Goal: Task Accomplishment & Management: Use online tool/utility

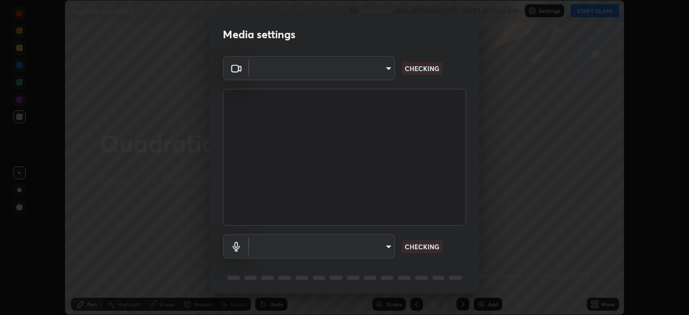
scroll to position [315, 689]
type input "b01729d45edbc9c0263969ae5aeda06708fa428b9a77102190d554404ede5bbd"
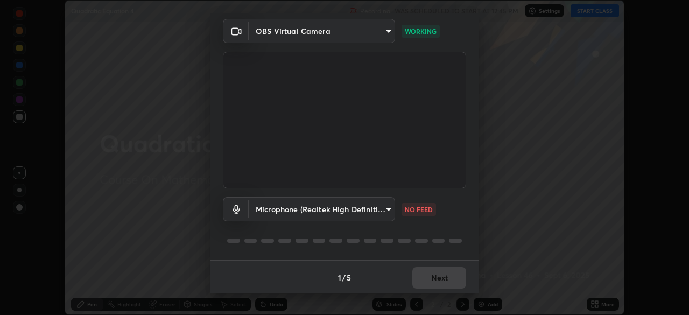
scroll to position [38, 0]
click at [382, 212] on body "Erase all Quadratic Equation 4 Recording WAS SCHEDULED TO START AT 12:45 PM Set…" at bounding box center [344, 157] width 689 height 315
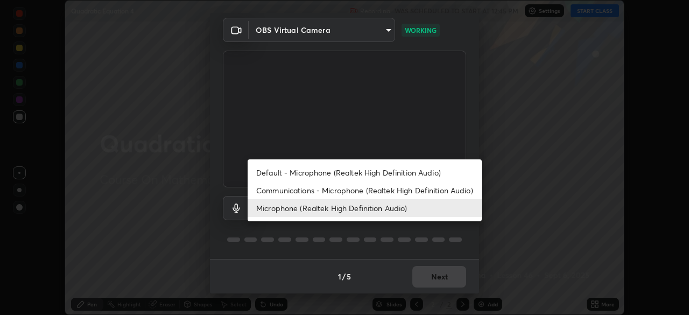
click at [288, 172] on li "Default - Microphone (Realtek High Definition Audio)" at bounding box center [365, 173] width 234 height 18
type input "default"
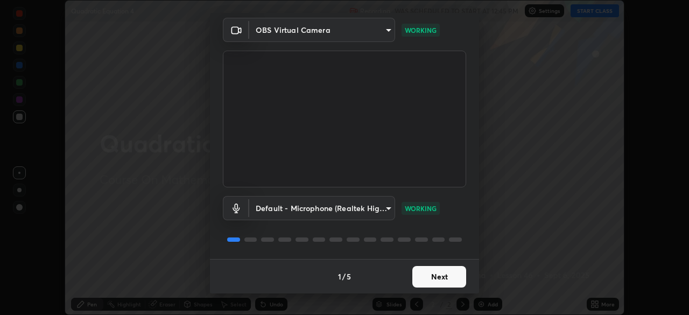
click at [431, 276] on button "Next" at bounding box center [439, 277] width 54 height 22
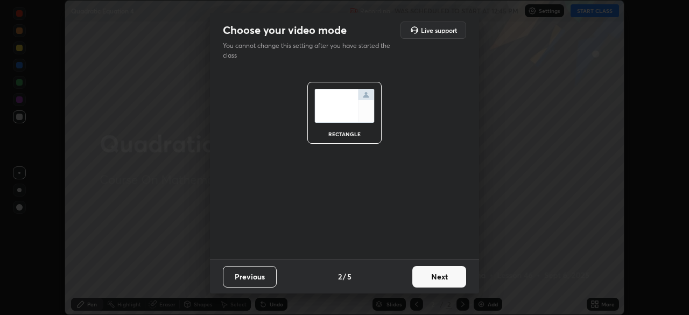
click at [433, 277] on button "Next" at bounding box center [439, 277] width 54 height 22
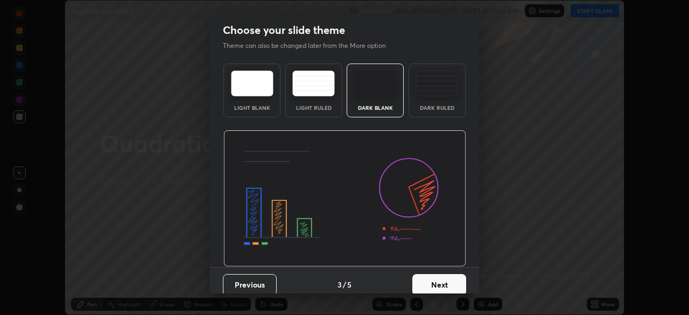
click at [432, 278] on button "Next" at bounding box center [439, 285] width 54 height 22
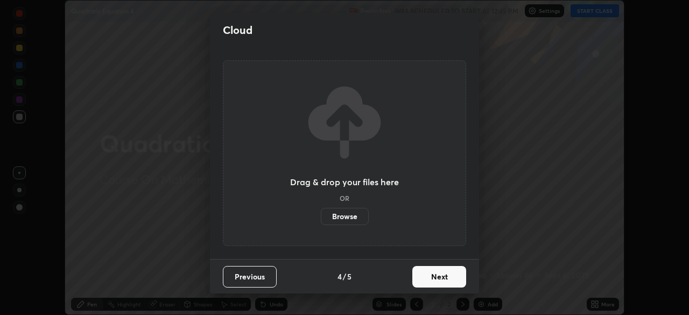
click at [430, 278] on button "Next" at bounding box center [439, 277] width 54 height 22
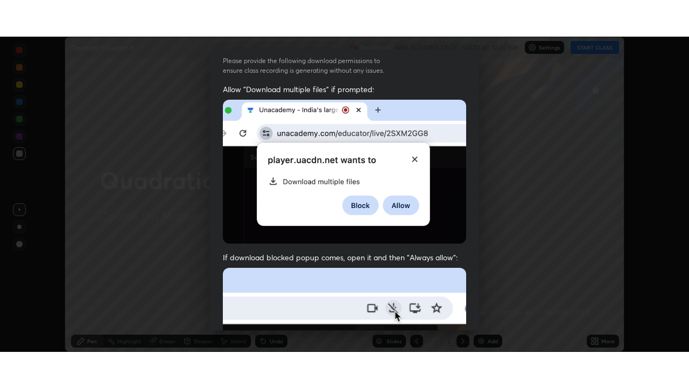
scroll to position [258, 0]
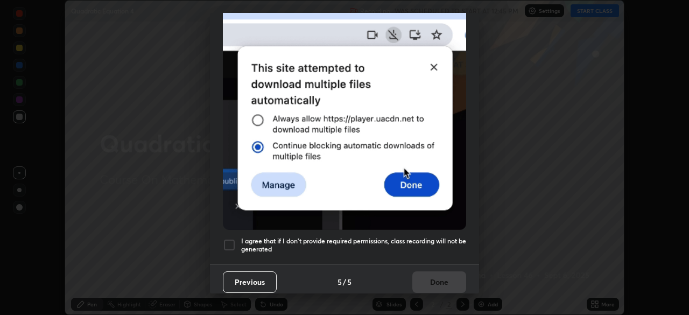
click at [229, 238] on div at bounding box center [229, 244] width 13 height 13
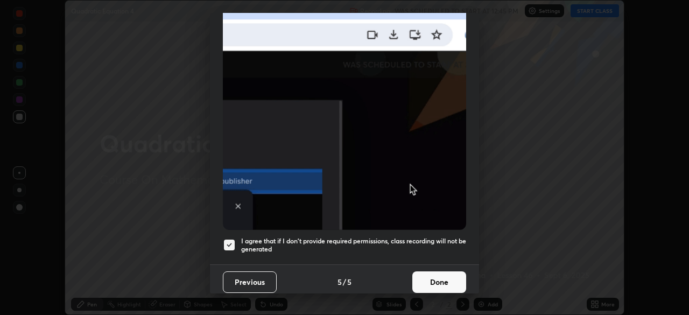
click at [423, 276] on button "Done" at bounding box center [439, 282] width 54 height 22
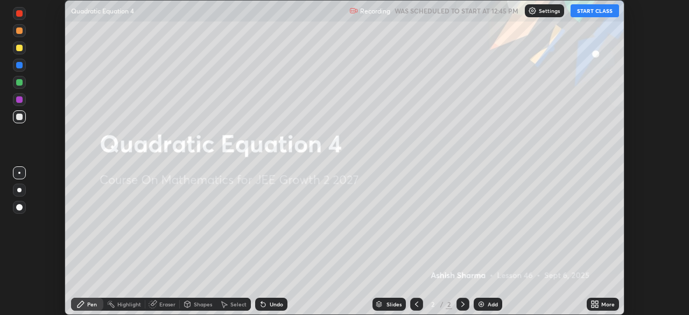
click at [597, 8] on button "START CLASS" at bounding box center [595, 10] width 48 height 13
click at [596, 302] on icon at bounding box center [596, 302] width 3 height 3
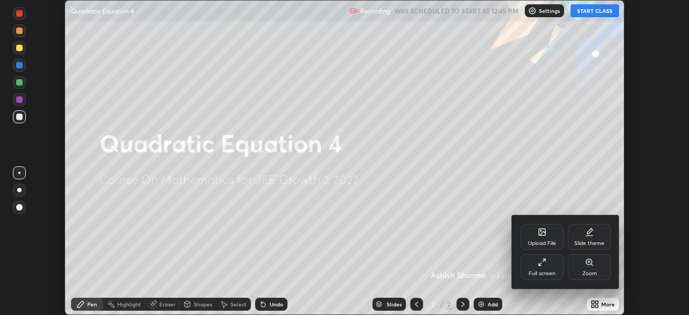
click at [539, 261] on icon at bounding box center [542, 262] width 9 height 9
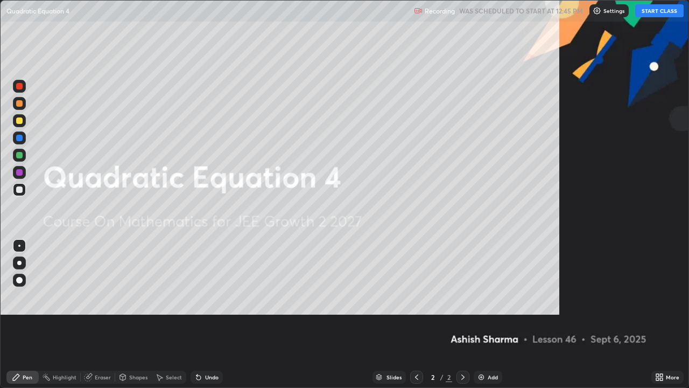
scroll to position [388, 689]
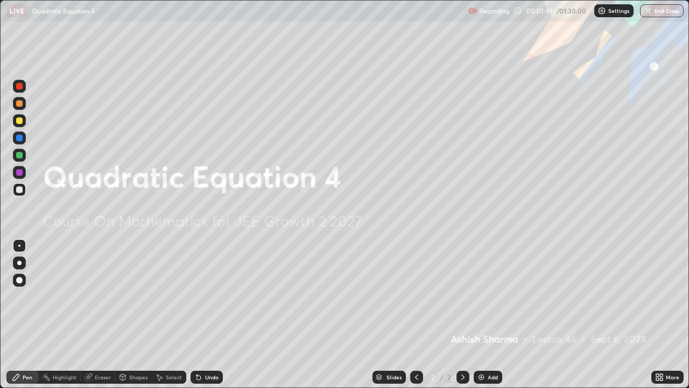
click at [484, 314] on img at bounding box center [481, 377] width 9 height 9
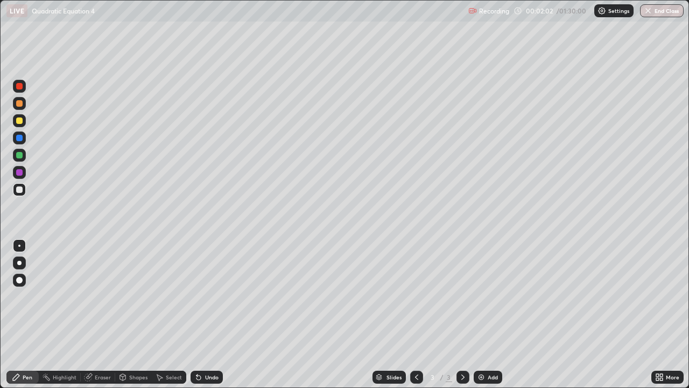
click at [210, 314] on div "Undo" at bounding box center [207, 376] width 32 height 13
click at [206, 314] on div "Undo" at bounding box center [204, 377] width 37 height 22
click at [208, 314] on div "Undo" at bounding box center [207, 376] width 32 height 13
click at [206, 314] on div "Undo" at bounding box center [207, 376] width 32 height 13
click at [203, 314] on div "Undo" at bounding box center [204, 377] width 37 height 22
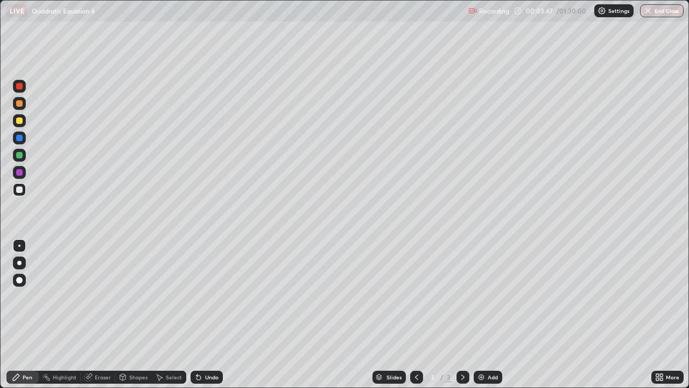
click at [202, 314] on div "Undo" at bounding box center [207, 376] width 32 height 13
click at [206, 314] on div "Undo" at bounding box center [211, 376] width 13 height 5
click at [205, 314] on div "Undo" at bounding box center [211, 376] width 13 height 5
click at [208, 314] on div "Undo" at bounding box center [204, 377] width 37 height 22
click at [201, 314] on div "Undo" at bounding box center [204, 377] width 37 height 22
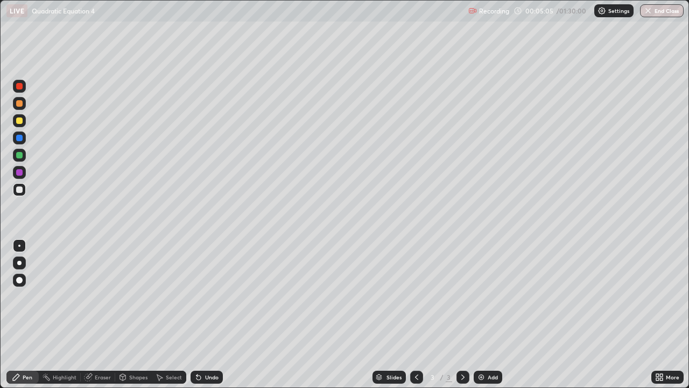
click at [211, 314] on div "Undo" at bounding box center [211, 376] width 13 height 5
click at [488, 314] on div "Add" at bounding box center [493, 376] width 10 height 5
click at [210, 314] on div "Undo" at bounding box center [211, 376] width 13 height 5
click at [206, 314] on div "Undo" at bounding box center [204, 377] width 37 height 22
click at [207, 314] on div "Undo" at bounding box center [211, 376] width 13 height 5
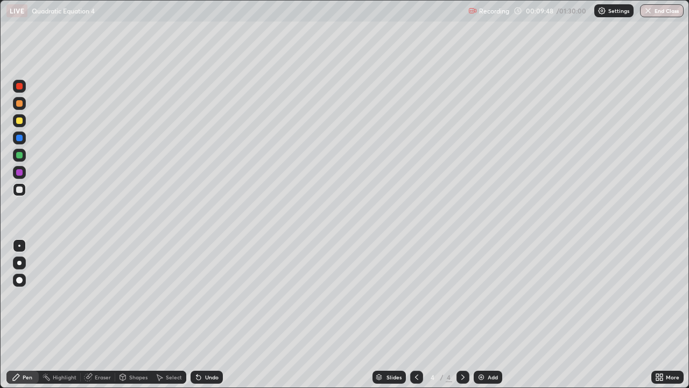
click at [209, 314] on div "Undo" at bounding box center [211, 376] width 13 height 5
click at [488, 314] on div "Add" at bounding box center [493, 376] width 10 height 5
click at [213, 314] on div "Undo" at bounding box center [211, 376] width 13 height 5
click at [207, 314] on div "Undo" at bounding box center [211, 376] width 13 height 5
click at [203, 314] on div "Undo" at bounding box center [207, 376] width 32 height 13
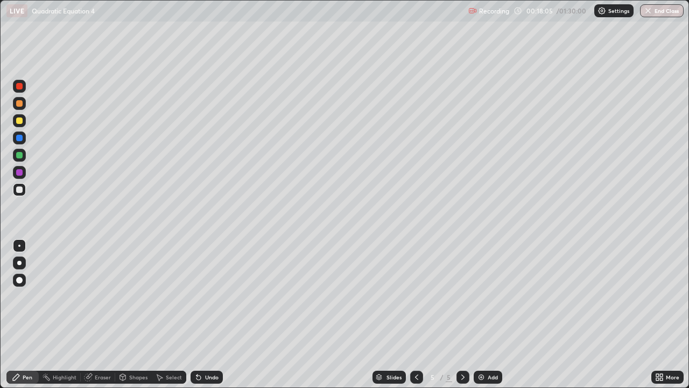
click at [208, 314] on div "Undo" at bounding box center [211, 376] width 13 height 5
click at [17, 158] on div at bounding box center [19, 155] width 13 height 13
click at [207, 314] on div "Undo" at bounding box center [211, 376] width 13 height 5
click at [210, 314] on div "Undo" at bounding box center [211, 376] width 13 height 5
click at [209, 314] on div "Undo" at bounding box center [211, 376] width 13 height 5
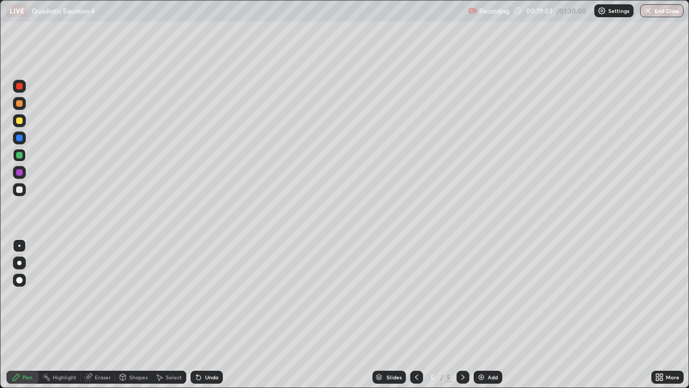
click at [211, 314] on div "Undo" at bounding box center [211, 376] width 13 height 5
click at [20, 121] on div at bounding box center [19, 120] width 6 height 6
click at [20, 187] on div at bounding box center [19, 189] width 6 height 6
click at [488, 314] on div "Add" at bounding box center [493, 376] width 10 height 5
click at [18, 189] on div at bounding box center [19, 189] width 6 height 6
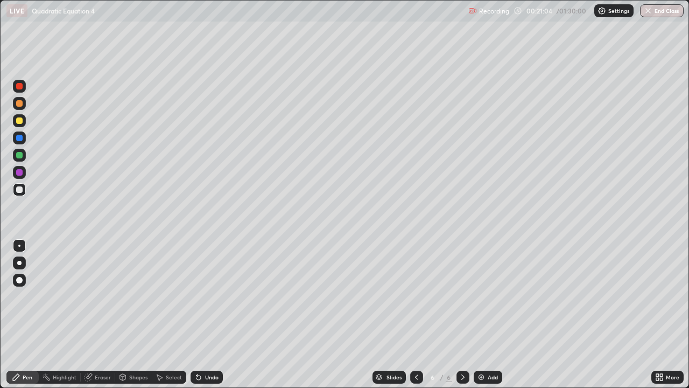
click at [209, 314] on div "Undo" at bounding box center [211, 376] width 13 height 5
click at [212, 314] on div "Undo" at bounding box center [207, 376] width 32 height 13
click at [212, 314] on div "Undo" at bounding box center [211, 376] width 13 height 5
click at [210, 314] on div "Undo" at bounding box center [211, 376] width 13 height 5
click at [208, 314] on div "Undo" at bounding box center [207, 376] width 32 height 13
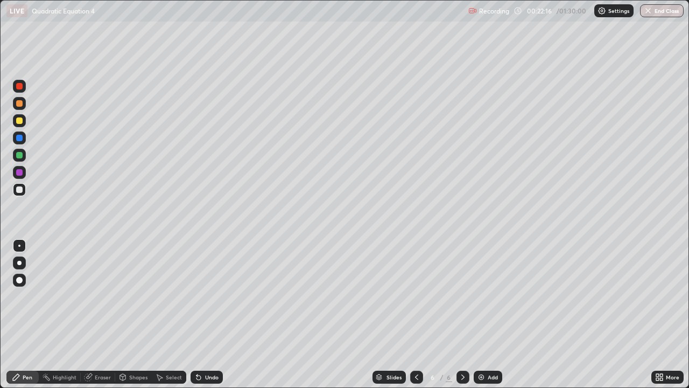
click at [207, 314] on div "Undo" at bounding box center [211, 376] width 13 height 5
click at [208, 314] on div "Undo" at bounding box center [211, 376] width 13 height 5
click at [207, 314] on div "Undo" at bounding box center [211, 376] width 13 height 5
click at [206, 314] on div "Undo" at bounding box center [211, 376] width 13 height 5
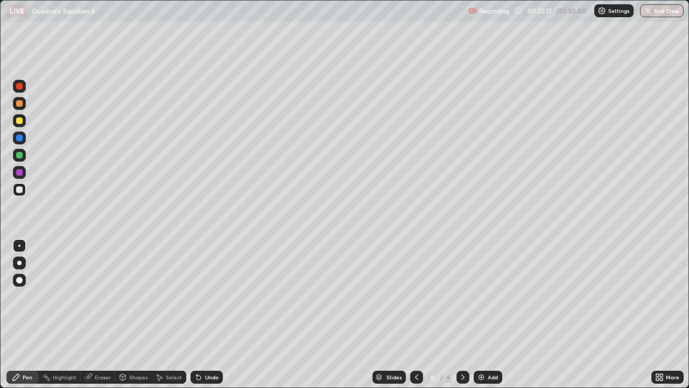
click at [207, 314] on div "Undo" at bounding box center [211, 376] width 13 height 5
click at [213, 314] on div "Undo" at bounding box center [211, 376] width 13 height 5
click at [491, 314] on div "Add" at bounding box center [493, 376] width 10 height 5
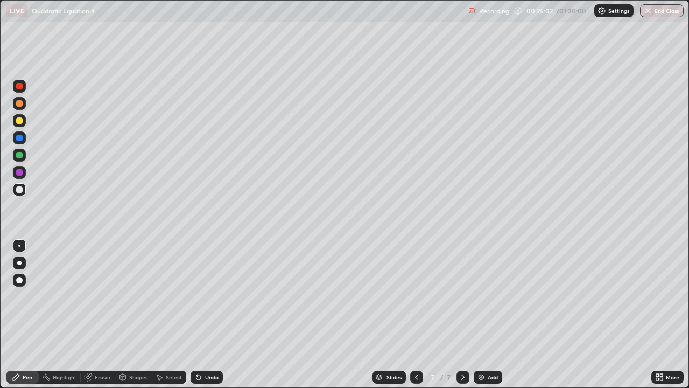
click at [19, 153] on div at bounding box center [19, 155] width 6 height 6
click at [488, 314] on div "Add" at bounding box center [493, 376] width 10 height 5
click at [22, 188] on div at bounding box center [19, 189] width 6 height 6
click at [209, 314] on div "Undo" at bounding box center [211, 376] width 13 height 5
click at [210, 314] on div "Undo" at bounding box center [211, 376] width 13 height 5
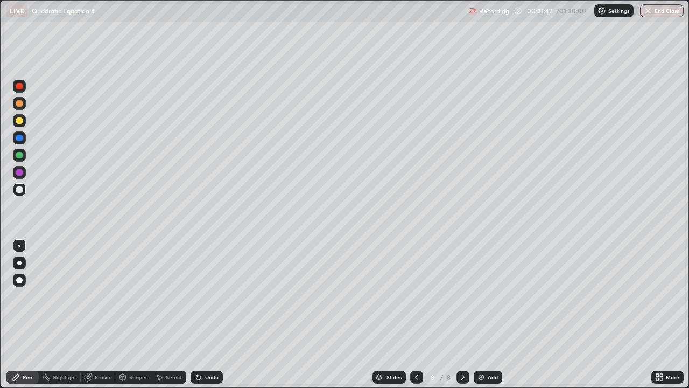
click at [211, 314] on div "Undo" at bounding box center [207, 376] width 32 height 13
click at [211, 314] on div "Undo" at bounding box center [211, 376] width 13 height 5
click at [206, 314] on div "Undo" at bounding box center [211, 376] width 13 height 5
click at [209, 314] on div "Undo" at bounding box center [211, 376] width 13 height 5
click at [208, 314] on div "Undo" at bounding box center [211, 376] width 13 height 5
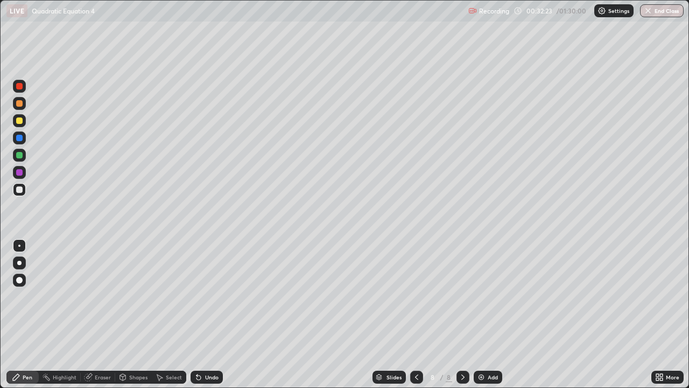
click at [210, 314] on div "Undo" at bounding box center [211, 376] width 13 height 5
click at [20, 190] on div at bounding box center [19, 189] width 6 height 6
click at [173, 314] on div "Select" at bounding box center [174, 376] width 16 height 5
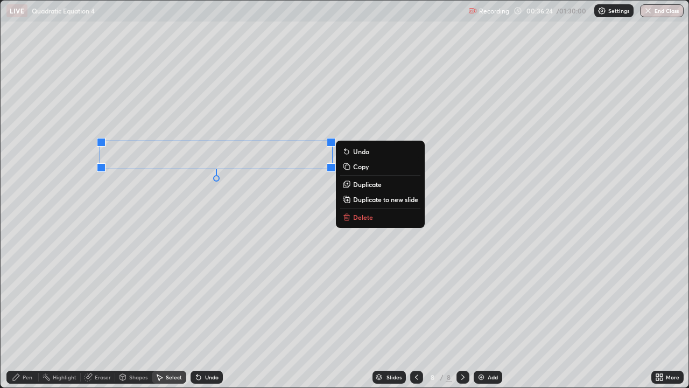
click at [358, 166] on p "Copy" at bounding box center [361, 166] width 16 height 9
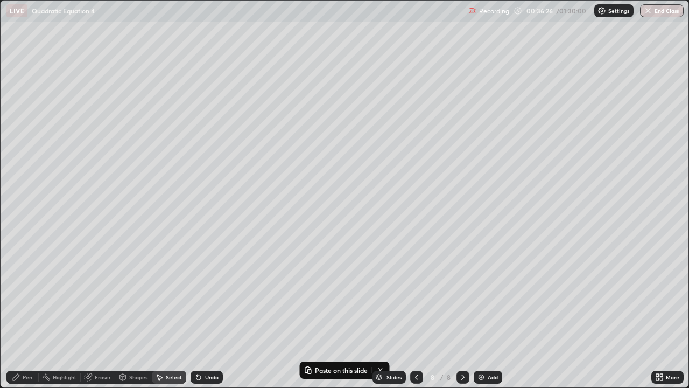
click at [488, 314] on div "Add" at bounding box center [493, 376] width 10 height 5
click at [131, 59] on p "Paste here" at bounding box center [138, 59] width 32 height 9
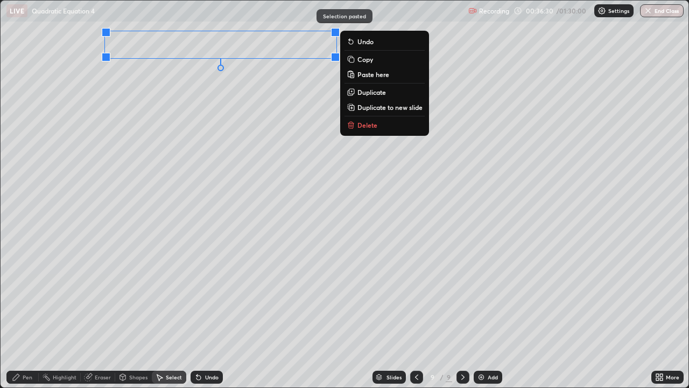
click at [88, 88] on div "0 ° Undo Copy Paste here Duplicate Duplicate to new slide Delete" at bounding box center [345, 194] width 688 height 386
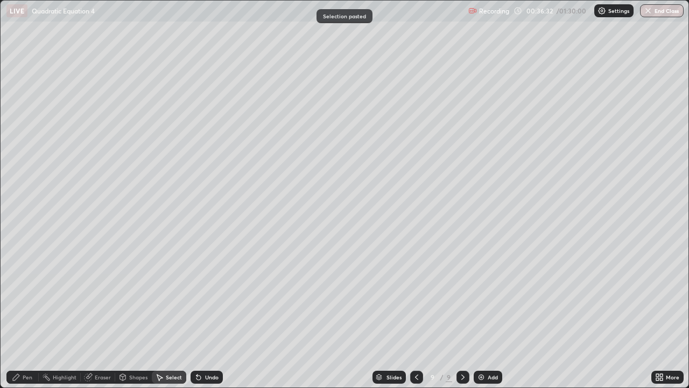
click at [25, 314] on div "Pen" at bounding box center [22, 377] width 32 height 22
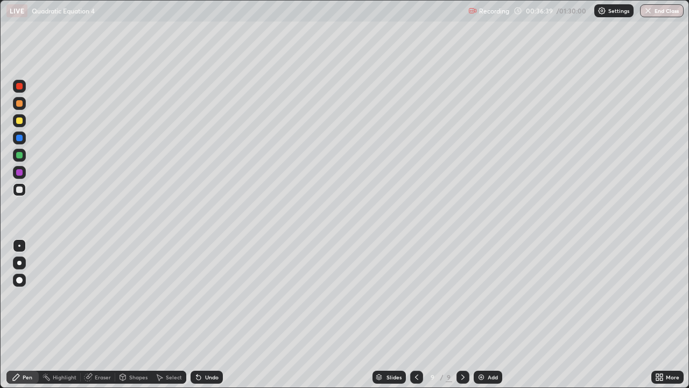
click at [101, 314] on div "Eraser" at bounding box center [103, 376] width 16 height 5
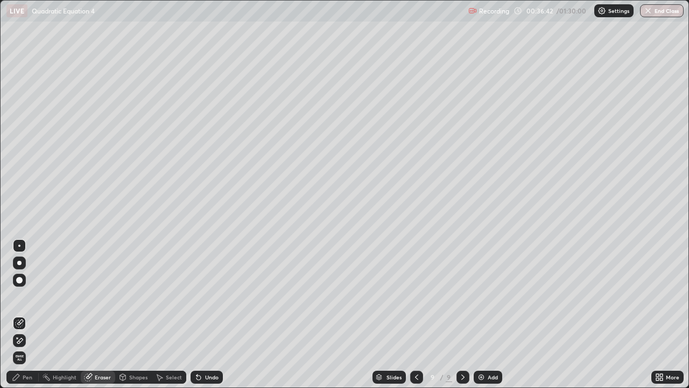
click at [27, 314] on div "Pen" at bounding box center [28, 376] width 10 height 5
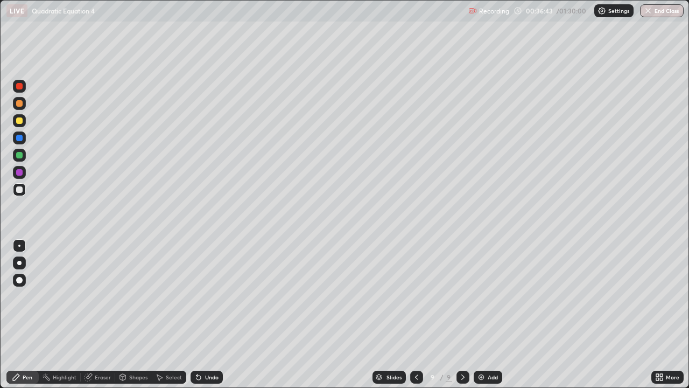
click at [29, 314] on div "Pen" at bounding box center [28, 376] width 10 height 5
click at [207, 314] on div "Undo" at bounding box center [211, 376] width 13 height 5
click at [210, 314] on div "Undo" at bounding box center [204, 377] width 37 height 22
click at [209, 314] on div "Undo" at bounding box center [207, 376] width 32 height 13
click at [210, 314] on div "Undo" at bounding box center [204, 377] width 37 height 22
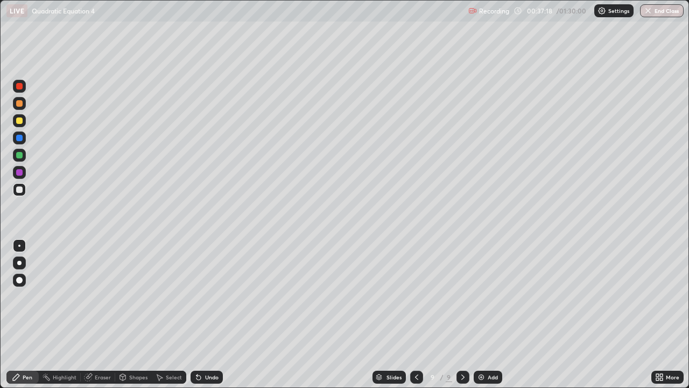
click at [212, 314] on div "Undo" at bounding box center [204, 377] width 37 height 22
click at [208, 314] on div "Undo" at bounding box center [211, 376] width 13 height 5
click at [491, 314] on div "Add" at bounding box center [493, 376] width 10 height 5
click at [211, 314] on div "Undo" at bounding box center [211, 376] width 13 height 5
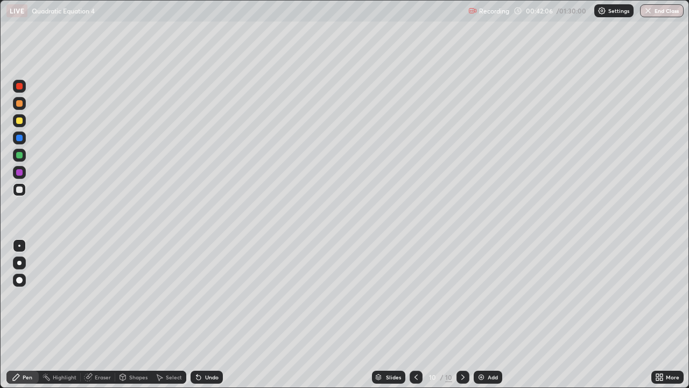
click at [207, 314] on div "Undo" at bounding box center [204, 377] width 37 height 22
click at [202, 314] on div "Undo" at bounding box center [204, 377] width 37 height 22
click at [207, 314] on div "Undo" at bounding box center [211, 376] width 13 height 5
click at [207, 314] on div "Undo" at bounding box center [207, 376] width 32 height 13
click at [205, 314] on div "Undo" at bounding box center [211, 376] width 13 height 5
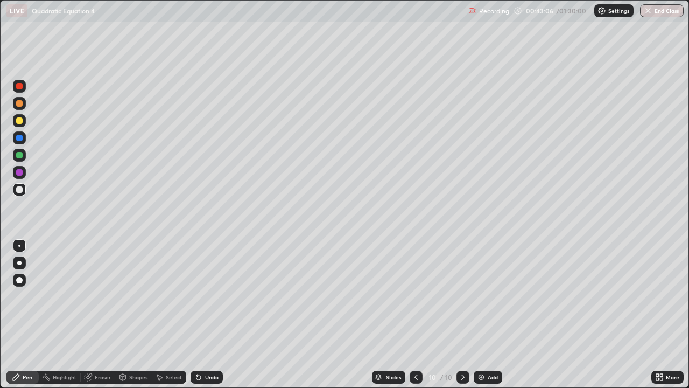
click at [207, 314] on div "Undo" at bounding box center [207, 376] width 32 height 13
click at [206, 314] on div "Undo" at bounding box center [204, 377] width 37 height 22
click at [209, 314] on div "Undo" at bounding box center [211, 376] width 13 height 5
click at [484, 314] on img at bounding box center [481, 377] width 9 height 9
click at [206, 314] on div "Undo" at bounding box center [211, 376] width 13 height 5
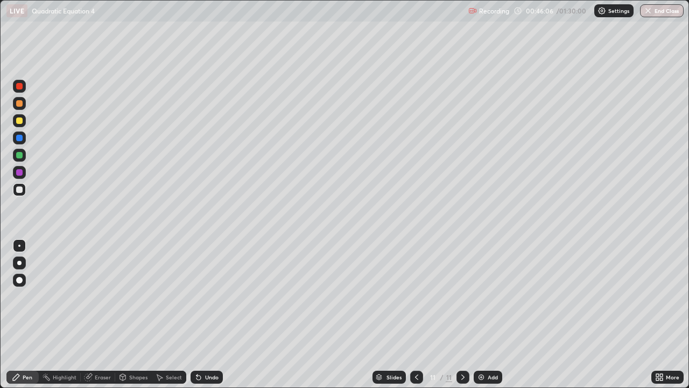
click at [208, 314] on div "Undo" at bounding box center [207, 376] width 32 height 13
click at [17, 158] on div at bounding box center [19, 155] width 6 height 6
click at [18, 189] on div at bounding box center [19, 189] width 6 height 6
click at [211, 314] on div "Undo" at bounding box center [211, 376] width 13 height 5
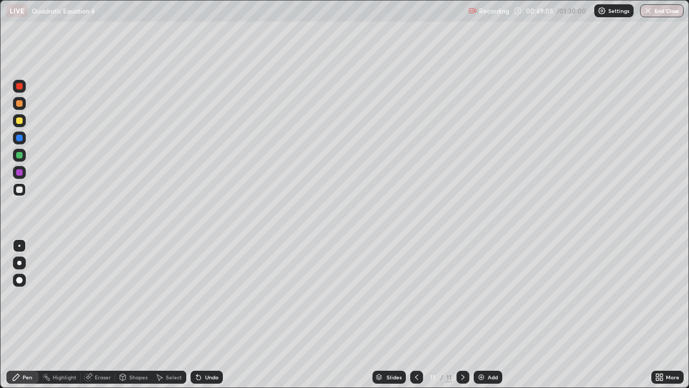
click at [213, 314] on div "Undo" at bounding box center [207, 376] width 32 height 13
click at [488, 314] on div "Add" at bounding box center [493, 376] width 10 height 5
click at [212, 314] on div "Undo" at bounding box center [207, 376] width 32 height 13
click at [209, 314] on div "Undo" at bounding box center [211, 376] width 13 height 5
click at [489, 314] on div "Add" at bounding box center [493, 376] width 10 height 5
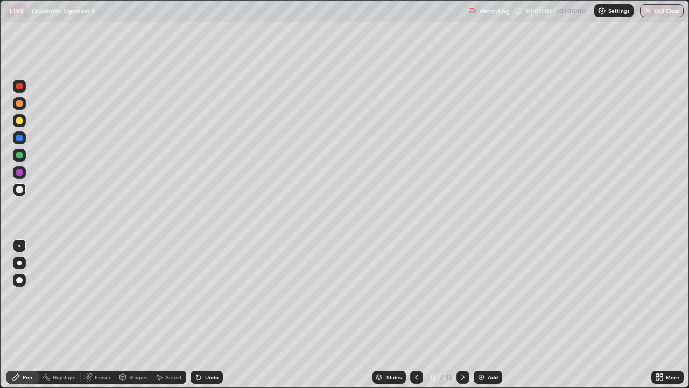
click at [208, 314] on div "Undo" at bounding box center [211, 376] width 13 height 5
click at [106, 314] on div "Eraser" at bounding box center [103, 376] width 16 height 5
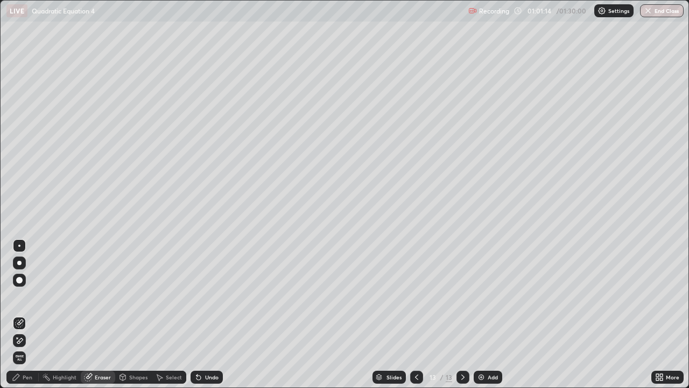
click at [25, 314] on div "Pen" at bounding box center [22, 376] width 32 height 13
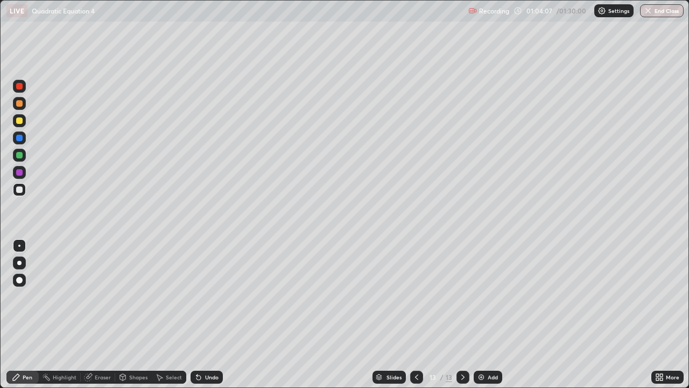
click at [207, 314] on div "Undo" at bounding box center [211, 376] width 13 height 5
click at [209, 314] on div "Undo" at bounding box center [211, 376] width 13 height 5
click at [210, 314] on div "Undo" at bounding box center [207, 376] width 32 height 13
click at [210, 314] on div "Undo" at bounding box center [211, 376] width 13 height 5
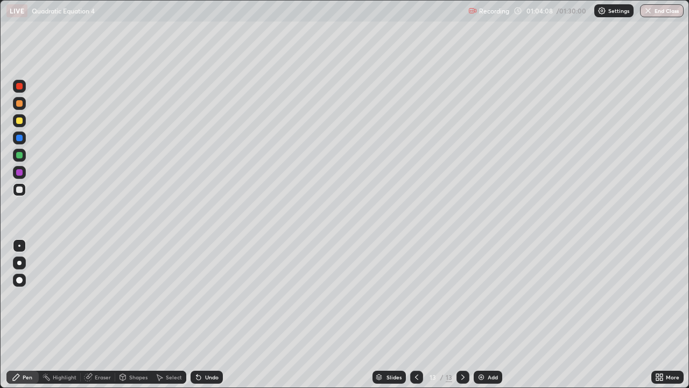
click at [210, 314] on div "Undo" at bounding box center [211, 376] width 13 height 5
click at [209, 314] on div "Undo" at bounding box center [211, 376] width 13 height 5
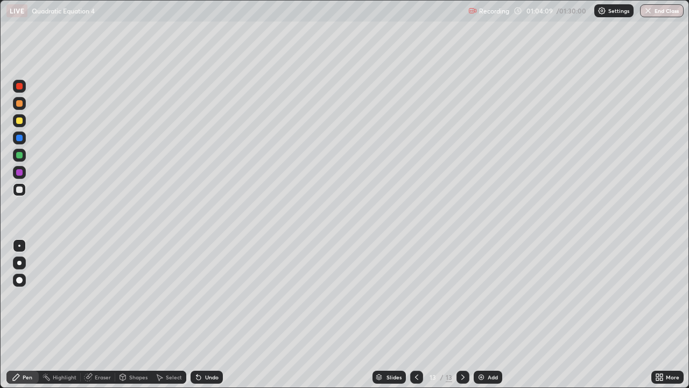
click at [208, 314] on div "Undo" at bounding box center [211, 376] width 13 height 5
click at [489, 314] on div "Add" at bounding box center [493, 376] width 10 height 5
click at [209, 314] on div "Undo" at bounding box center [211, 376] width 13 height 5
click at [207, 314] on div "Undo" at bounding box center [207, 376] width 32 height 13
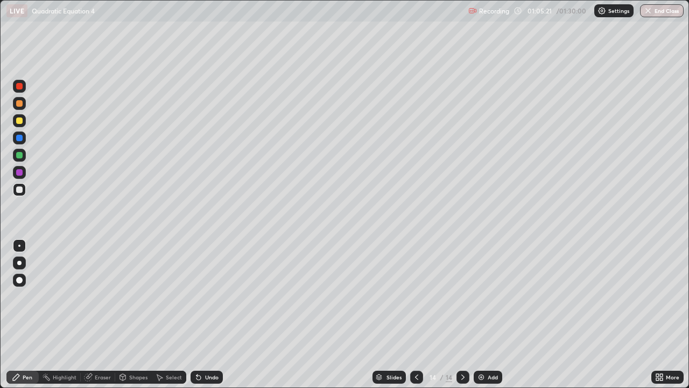
click at [206, 314] on div "Undo" at bounding box center [211, 376] width 13 height 5
click at [212, 314] on div "Undo" at bounding box center [211, 376] width 13 height 5
click at [213, 314] on div "Undo" at bounding box center [207, 376] width 32 height 13
click at [416, 314] on icon at bounding box center [416, 377] width 9 height 9
click at [461, 314] on icon at bounding box center [463, 377] width 9 height 9
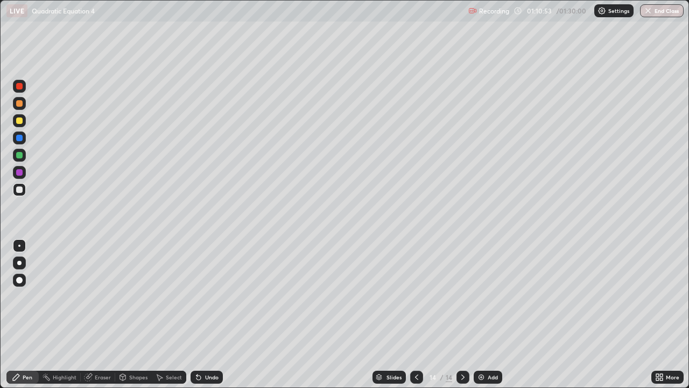
click at [486, 314] on div "Add" at bounding box center [488, 376] width 29 height 13
click at [18, 159] on div at bounding box center [19, 155] width 13 height 13
click at [20, 191] on div at bounding box center [19, 189] width 6 height 6
click at [18, 154] on div at bounding box center [19, 155] width 6 height 6
click at [19, 187] on div at bounding box center [19, 189] width 6 height 6
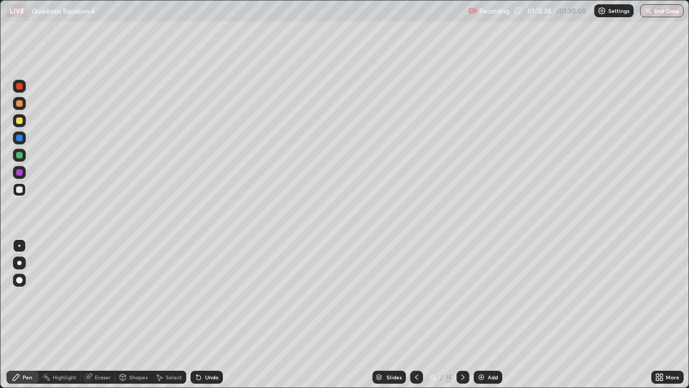
click at [209, 314] on div "Undo" at bounding box center [211, 376] width 13 height 5
click at [210, 314] on div "Undo" at bounding box center [211, 376] width 13 height 5
click at [212, 314] on div "Undo" at bounding box center [211, 376] width 13 height 5
click at [213, 314] on div "Undo" at bounding box center [211, 376] width 13 height 5
click at [212, 314] on div "Undo" at bounding box center [211, 376] width 13 height 5
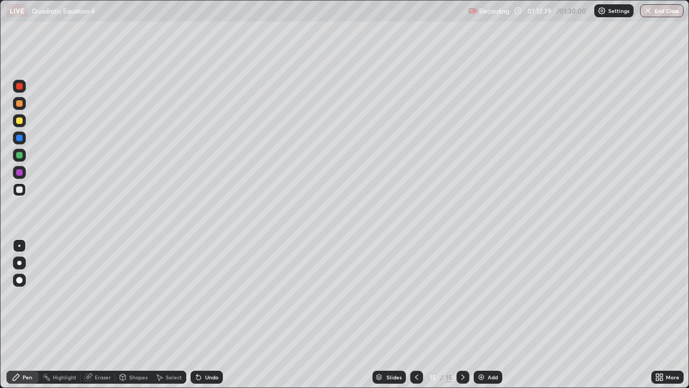
click at [212, 314] on div "Undo" at bounding box center [211, 376] width 13 height 5
click at [206, 314] on div "Undo" at bounding box center [211, 376] width 13 height 5
click at [208, 314] on div "Undo" at bounding box center [211, 376] width 13 height 5
click at [212, 314] on div "Undo" at bounding box center [211, 376] width 13 height 5
click at [210, 314] on div "Undo" at bounding box center [211, 376] width 13 height 5
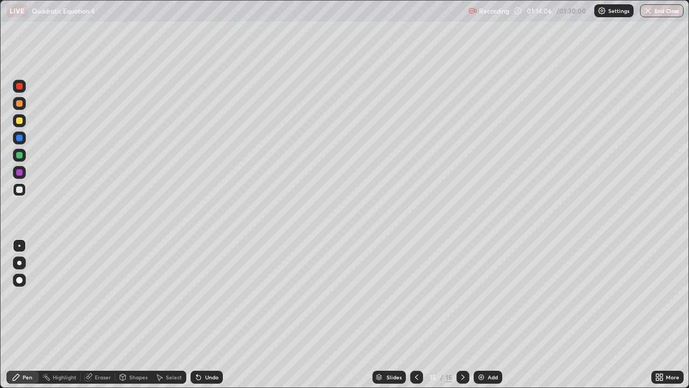
click at [205, 314] on div "Undo" at bounding box center [211, 376] width 13 height 5
click at [200, 314] on icon at bounding box center [198, 377] width 9 height 9
click at [208, 314] on div "Undo" at bounding box center [211, 376] width 13 height 5
click at [208, 314] on div "Undo" at bounding box center [204, 377] width 37 height 22
click at [18, 156] on div at bounding box center [19, 155] width 6 height 6
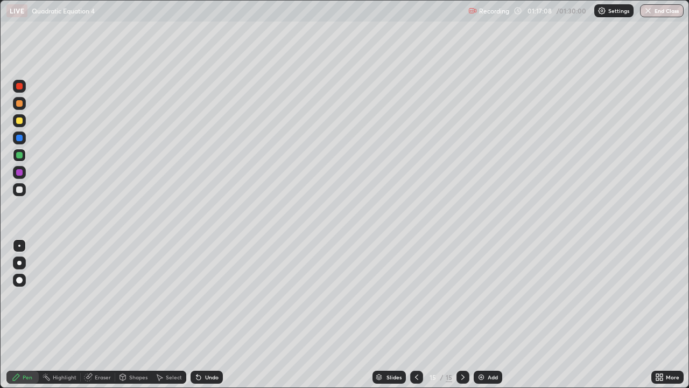
click at [493, 314] on div "Add" at bounding box center [493, 376] width 10 height 5
click at [19, 188] on div at bounding box center [19, 189] width 6 height 6
click at [207, 314] on div "Undo" at bounding box center [211, 376] width 13 height 5
click at [206, 314] on div "Undo" at bounding box center [207, 376] width 32 height 13
click at [210, 314] on div "Undo" at bounding box center [211, 376] width 13 height 5
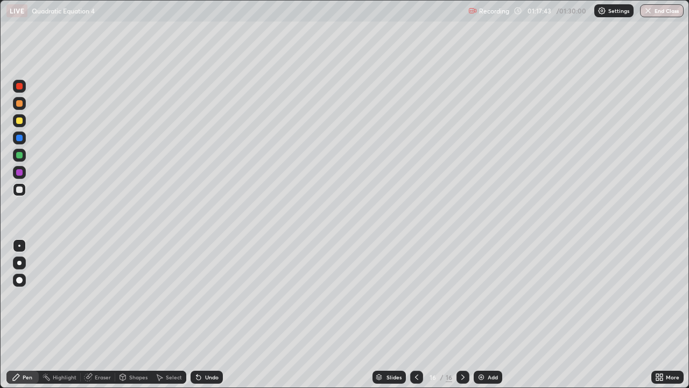
click at [213, 314] on div "Undo" at bounding box center [211, 376] width 13 height 5
click at [214, 314] on div "Undo" at bounding box center [204, 377] width 37 height 22
click at [214, 314] on div "Undo" at bounding box center [207, 376] width 32 height 13
click at [491, 314] on div "Add" at bounding box center [493, 376] width 10 height 5
click at [212, 314] on div "Undo" at bounding box center [207, 376] width 32 height 13
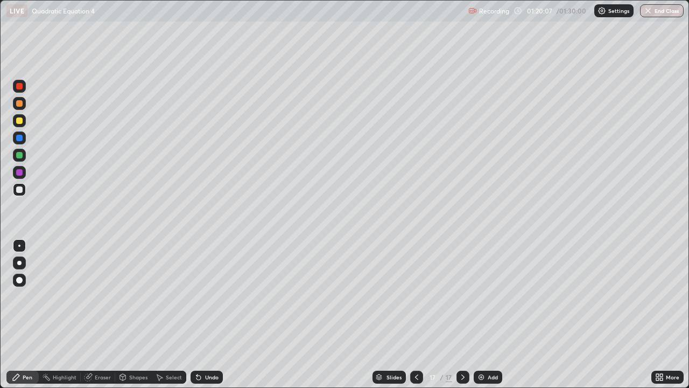
click at [211, 314] on div "Undo" at bounding box center [207, 376] width 32 height 13
click at [208, 314] on div "Undo" at bounding box center [211, 376] width 13 height 5
click at [208, 314] on div "Undo" at bounding box center [207, 376] width 32 height 13
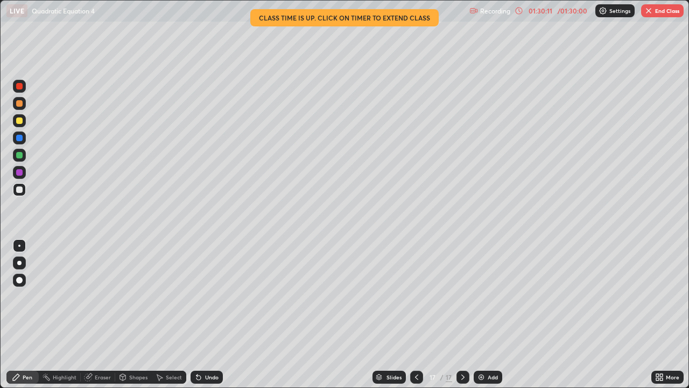
click at [671, 11] on button "End Class" at bounding box center [662, 10] width 43 height 13
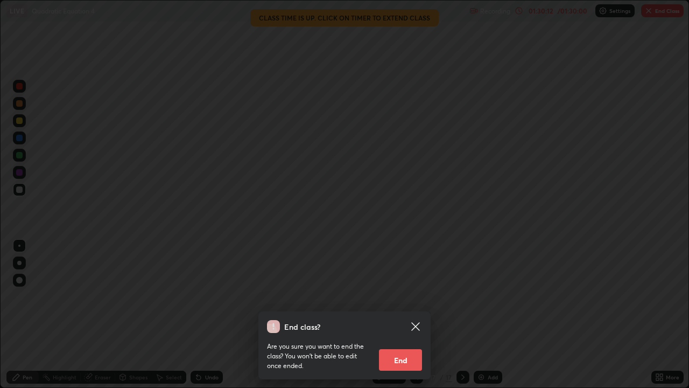
click at [403, 314] on button "End" at bounding box center [400, 360] width 43 height 22
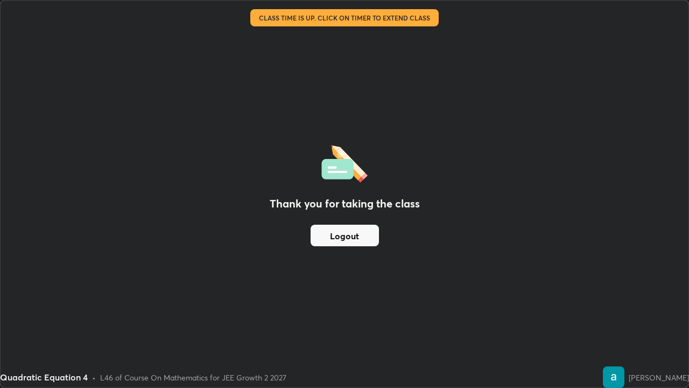
click at [364, 233] on button "Logout" at bounding box center [345, 235] width 68 height 22
click at [360, 235] on button "Logout" at bounding box center [345, 235] width 68 height 22
click at [357, 237] on button "Logout" at bounding box center [345, 235] width 68 height 22
